Goal: Task Accomplishment & Management: Use online tool/utility

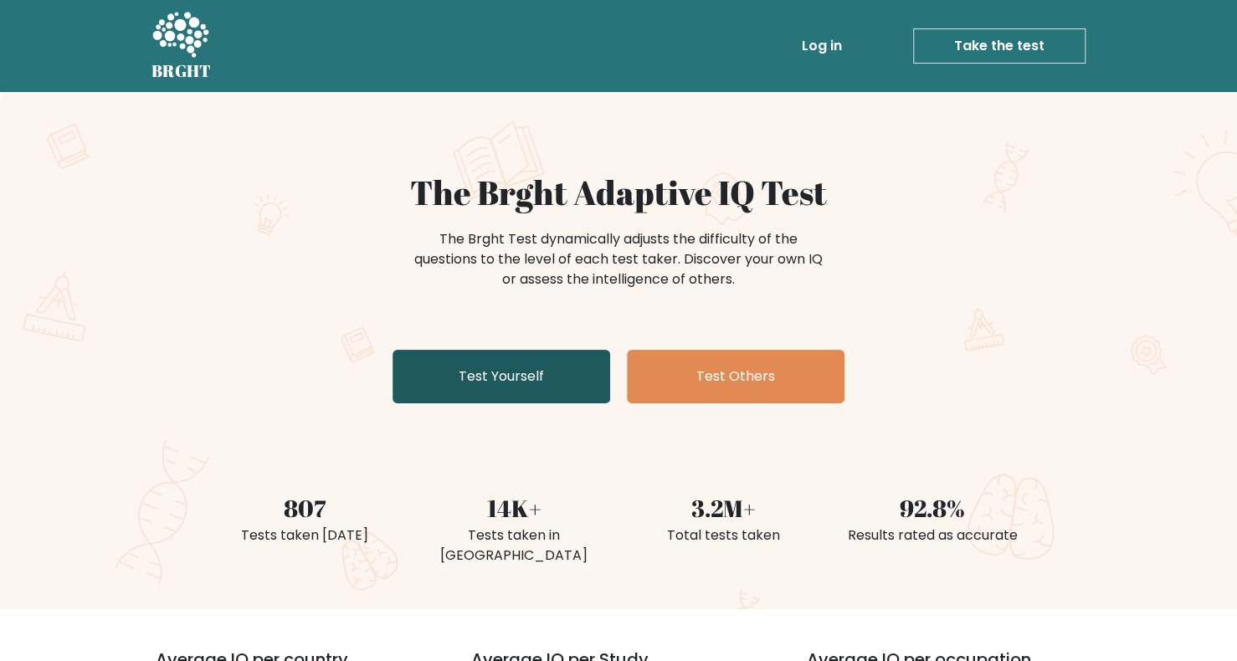
click at [596, 382] on link "Test Yourself" at bounding box center [501, 377] width 218 height 54
click at [578, 371] on link "Test Yourself" at bounding box center [501, 377] width 218 height 54
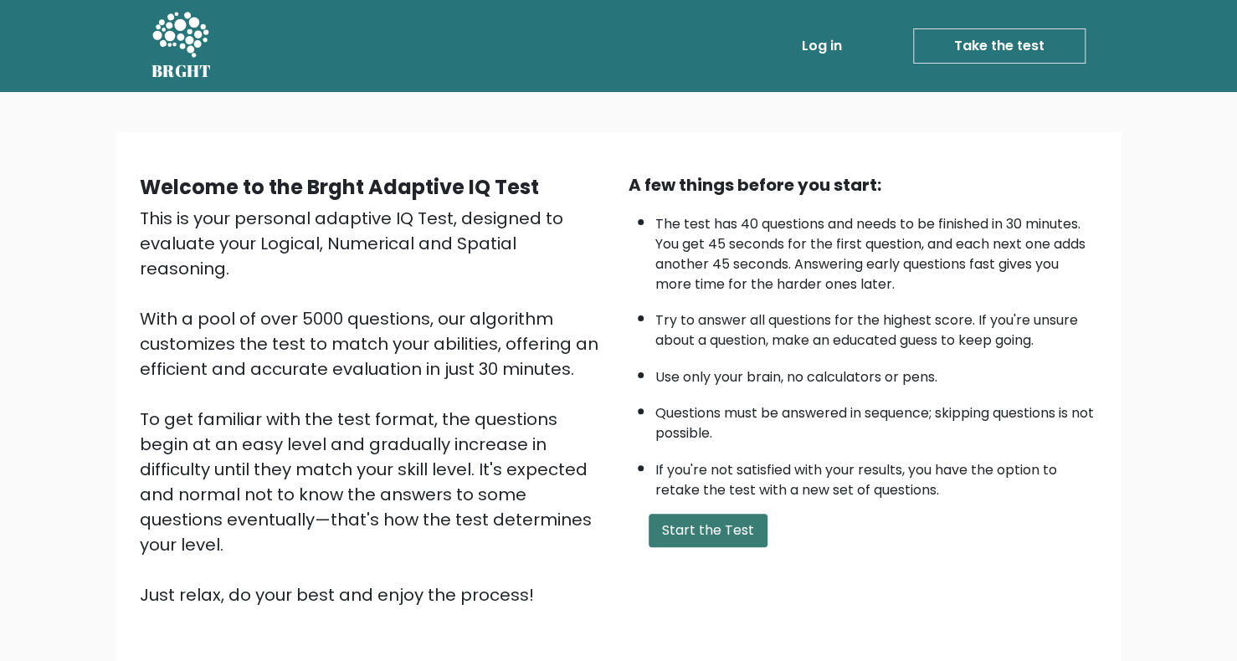
click at [681, 516] on button "Start the Test" at bounding box center [708, 530] width 119 height 33
click at [653, 526] on button "Start the Test" at bounding box center [708, 530] width 119 height 33
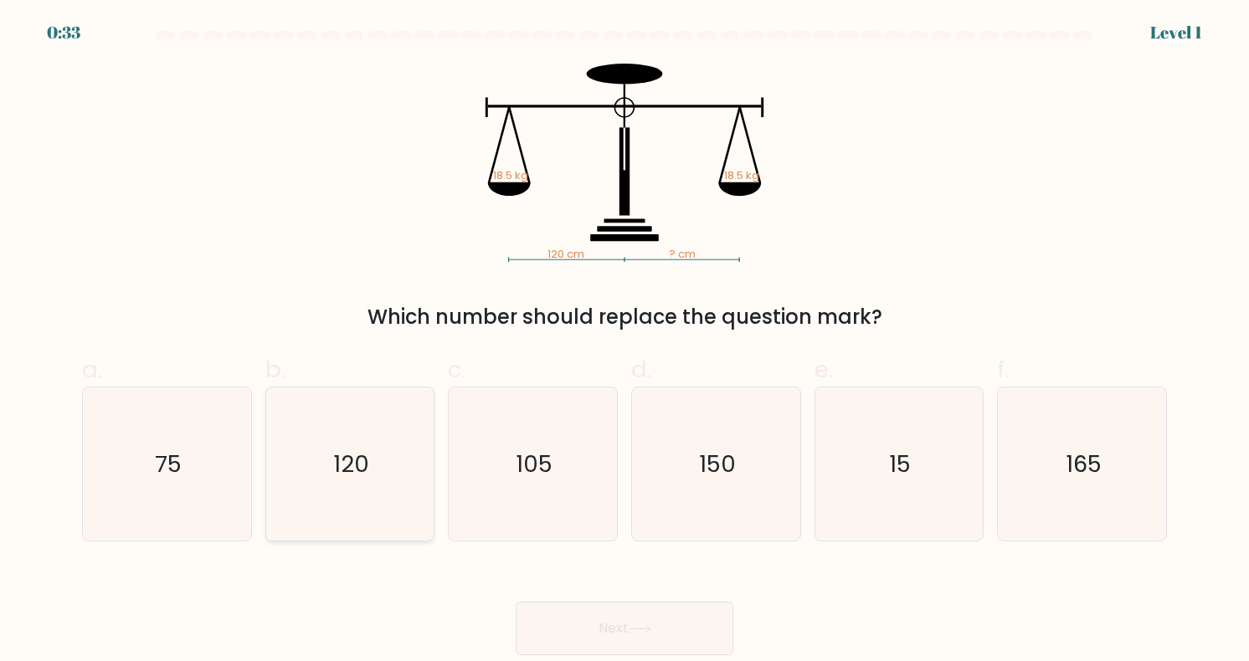
click at [370, 434] on icon "120" at bounding box center [349, 463] width 153 height 153
click at [624, 341] on input "b. 120" at bounding box center [624, 336] width 1 height 11
radio input "true"
click at [630, 638] on button "Next" at bounding box center [625, 629] width 218 height 54
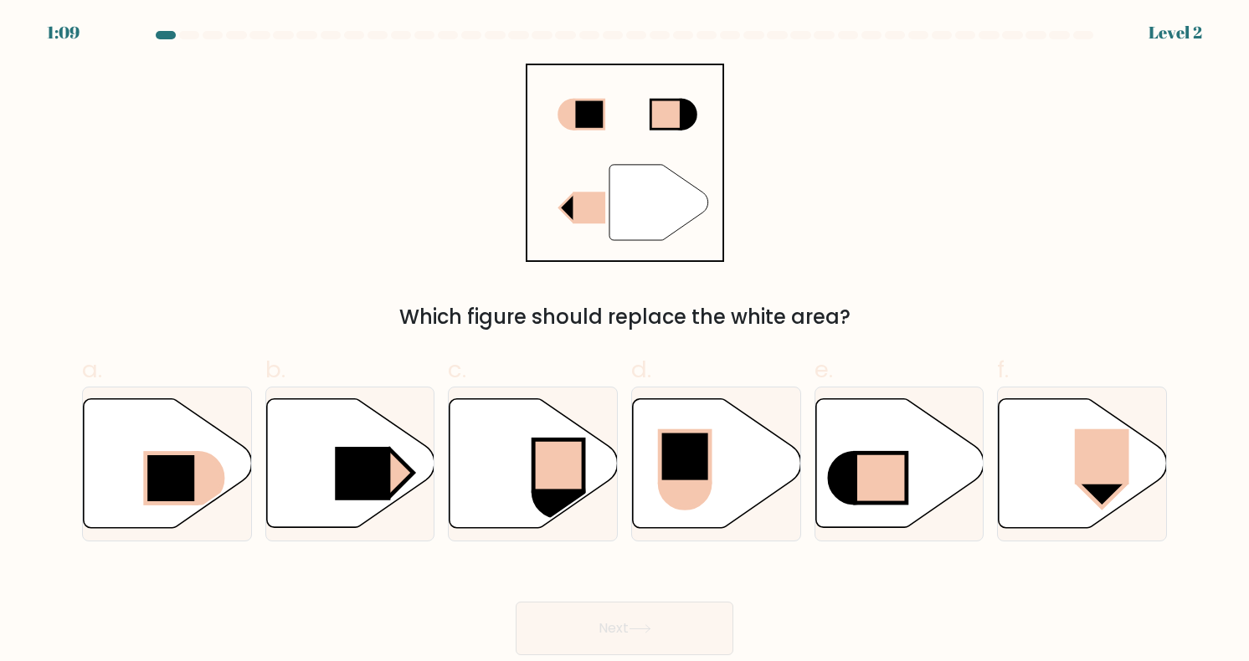
drag, startPoint x: 626, startPoint y: 316, endPoint x: 750, endPoint y: 311, distance: 124.0
click at [750, 311] on div "Which figure should replace the white area?" at bounding box center [624, 317] width 1065 height 30
click at [354, 446] on icon at bounding box center [350, 463] width 168 height 129
click at [624, 341] on input "b." at bounding box center [624, 336] width 1 height 11
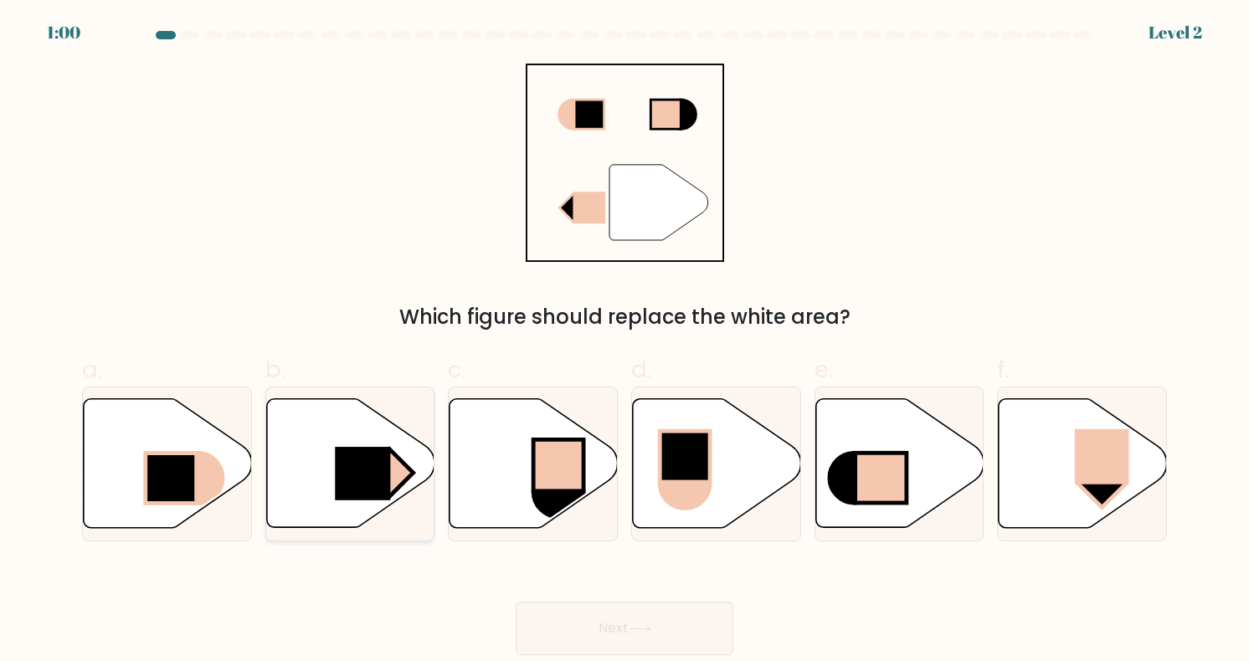
radio input "true"
click at [605, 629] on button "Next" at bounding box center [625, 629] width 218 height 54
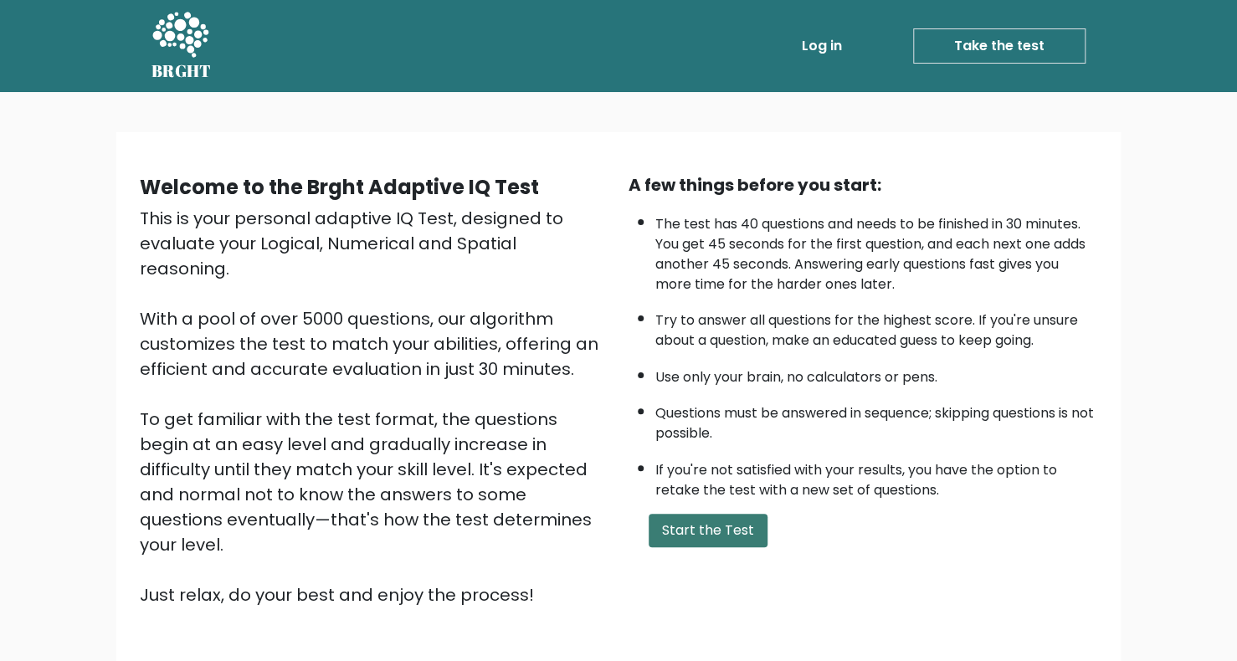
click at [741, 540] on button "Start the Test" at bounding box center [708, 530] width 119 height 33
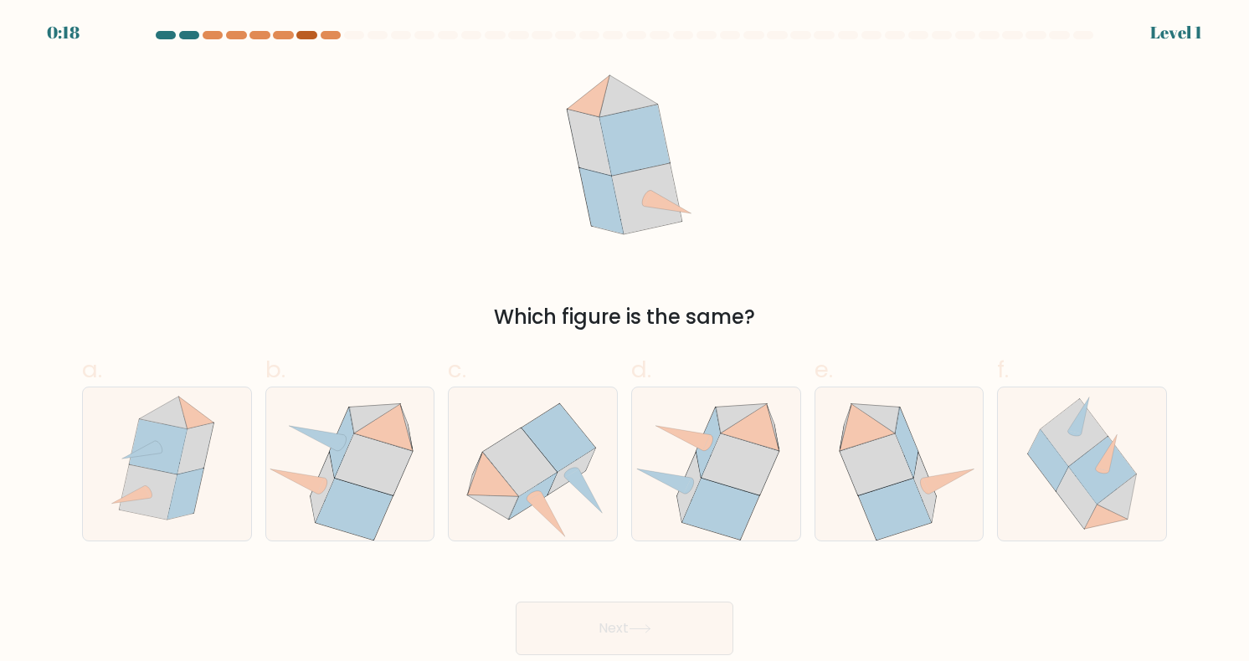
click at [299, 32] on div at bounding box center [306, 35] width 20 height 8
click at [288, 39] on div at bounding box center [624, 38] width 1105 height 15
click at [280, 38] on div at bounding box center [283, 35] width 20 height 8
